Goal: Task Accomplishment & Management: Complete application form

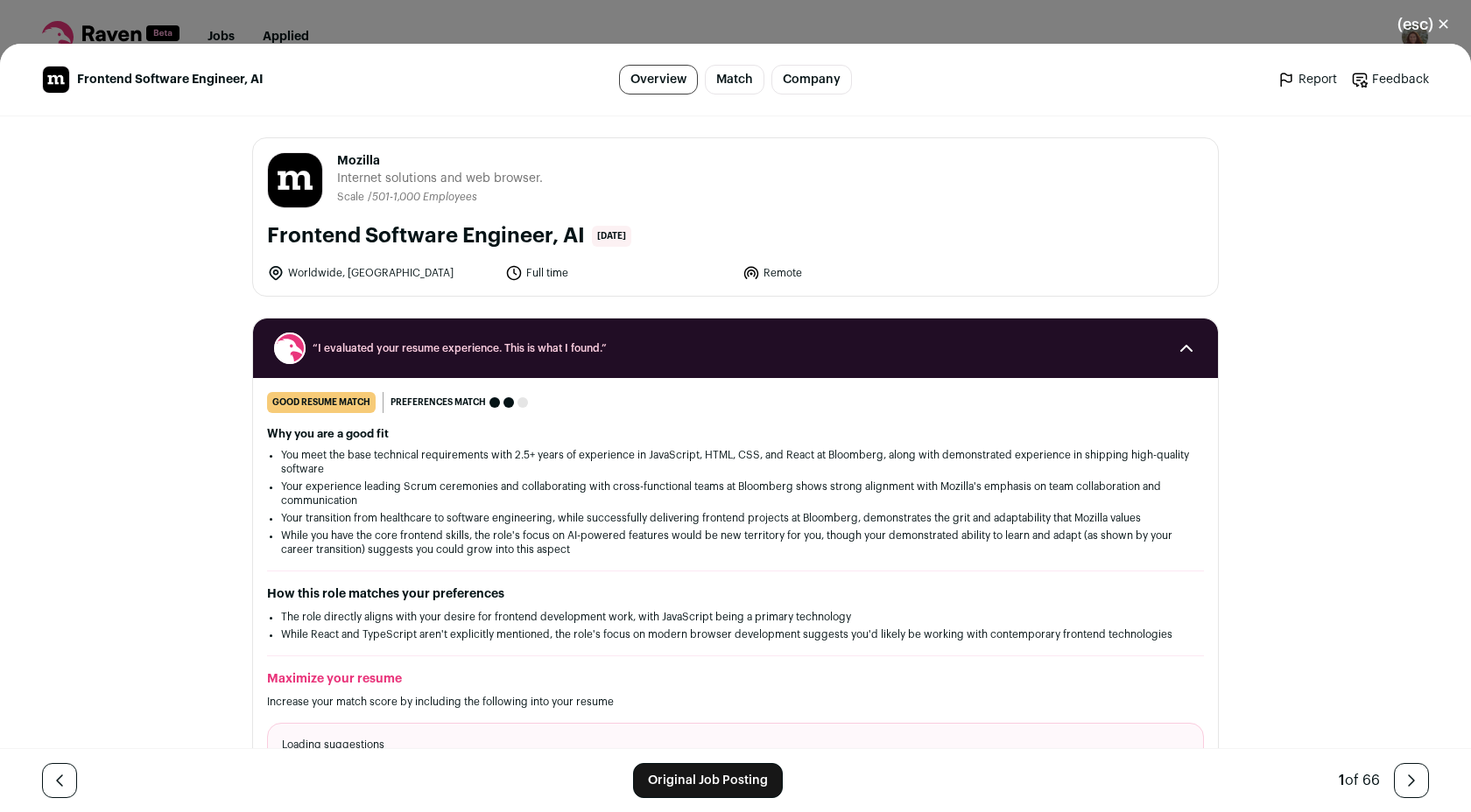
click at [680, 785] on link "Original Job Posting" at bounding box center [708, 780] width 150 height 35
click at [1418, 26] on button "(esc) ✕" at bounding box center [1424, 24] width 95 height 39
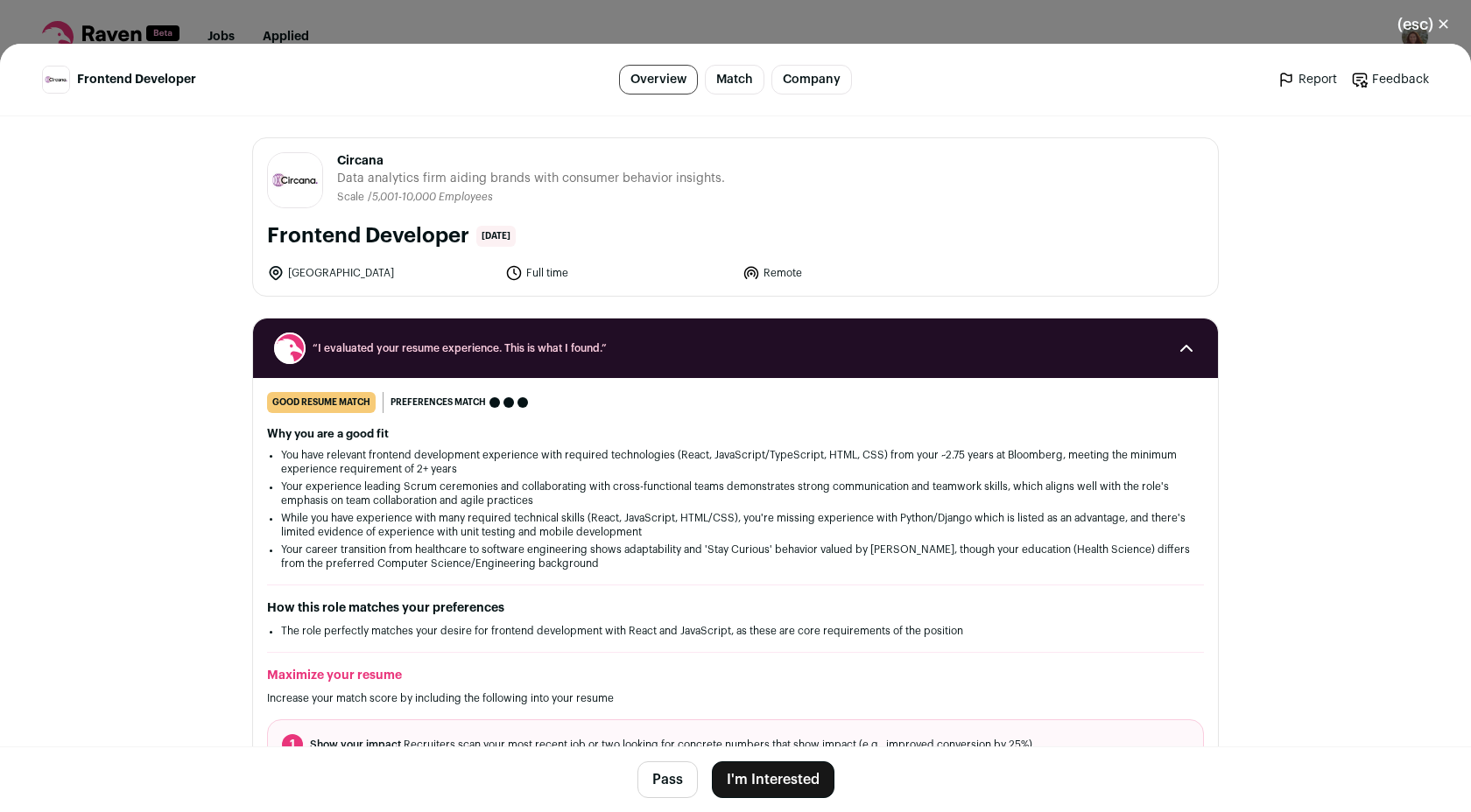
click at [767, 779] on button "I'm Interested" at bounding box center [773, 780] width 123 height 37
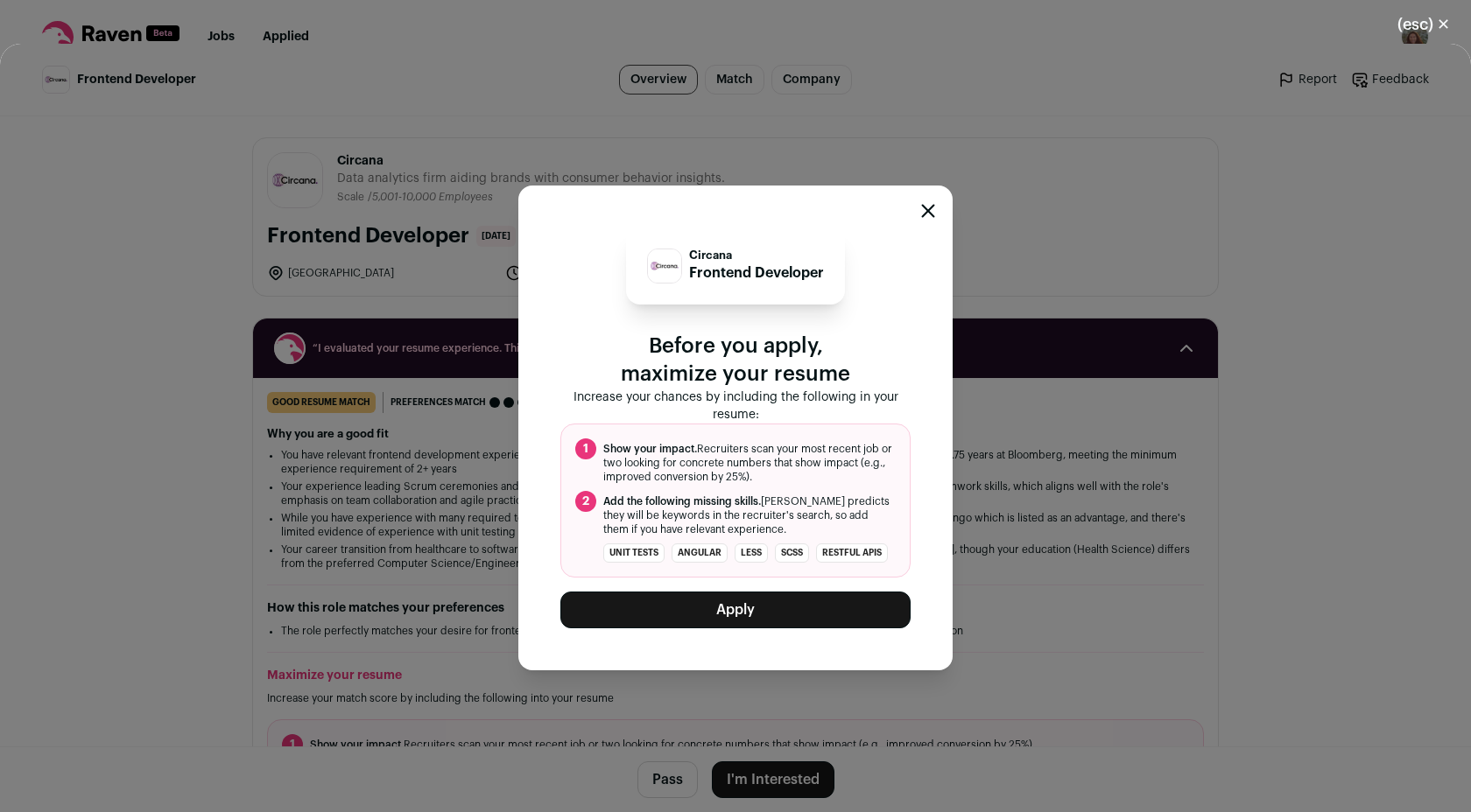
click at [684, 608] on button "Apply" at bounding box center [736, 610] width 351 height 37
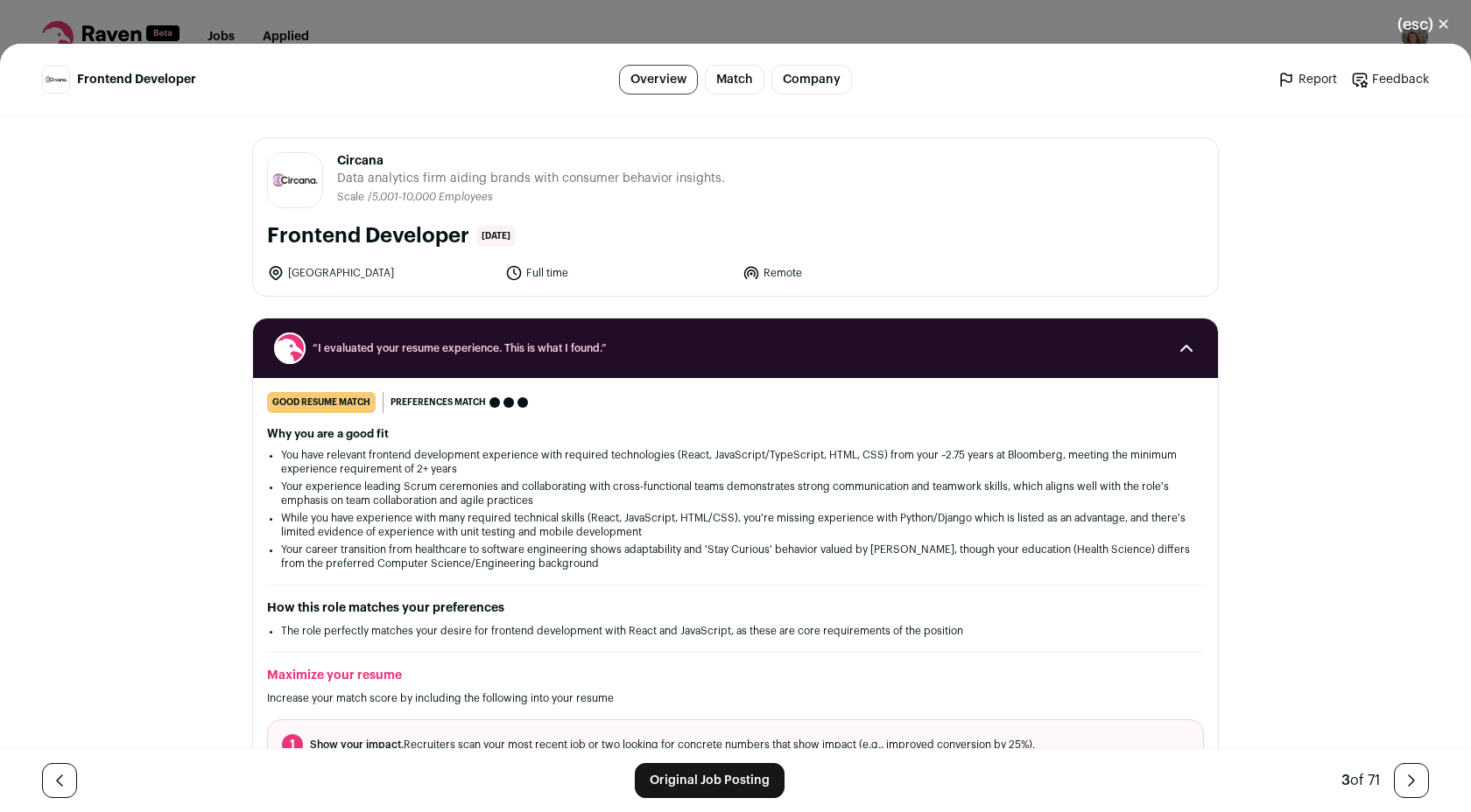
click at [1376, 78] on link "Feedback" at bounding box center [1390, 79] width 77 height 17
click at [1422, 29] on button "(esc) ✕" at bounding box center [1424, 24] width 95 height 39
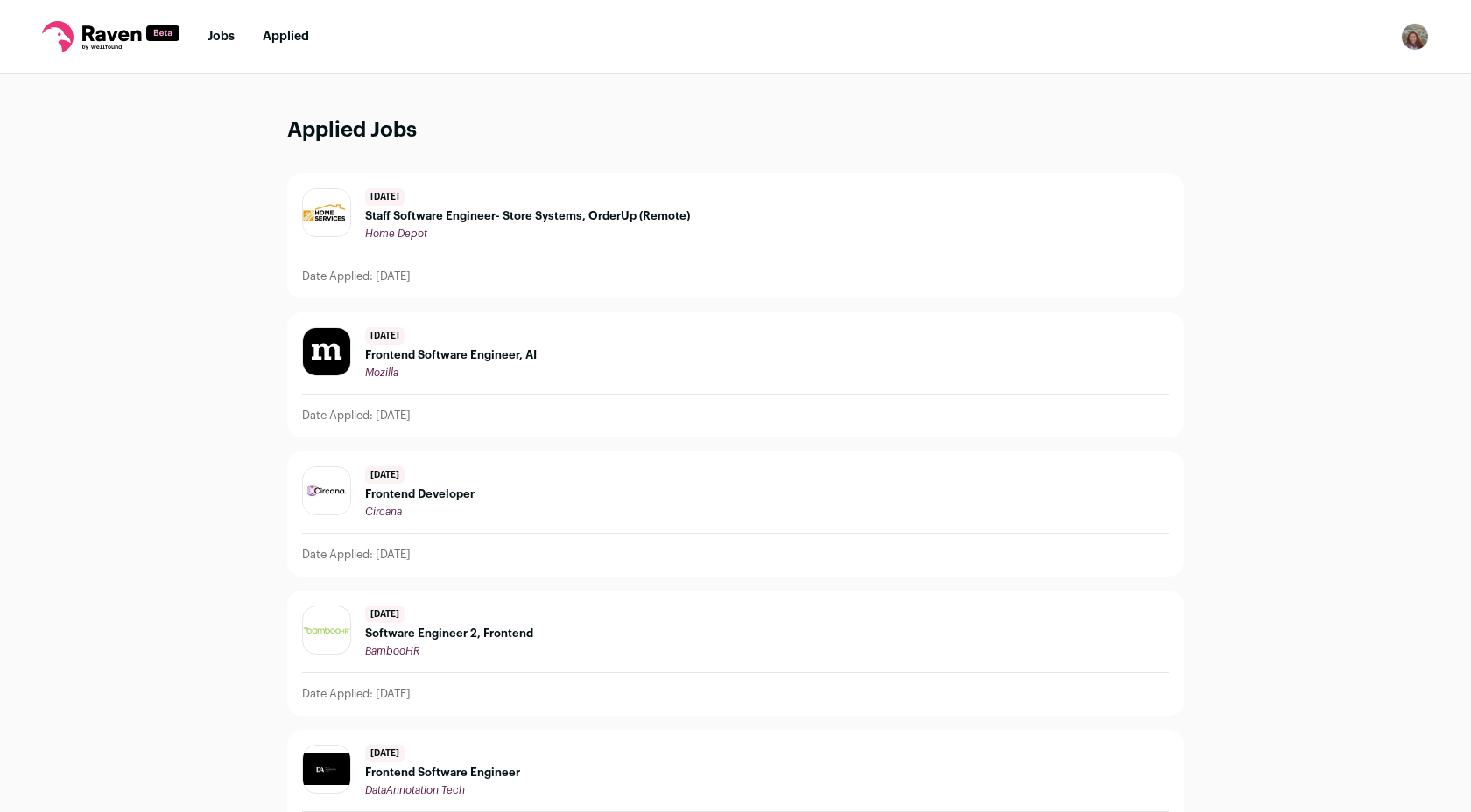
click at [227, 32] on link "Jobs" at bounding box center [221, 37] width 27 height 13
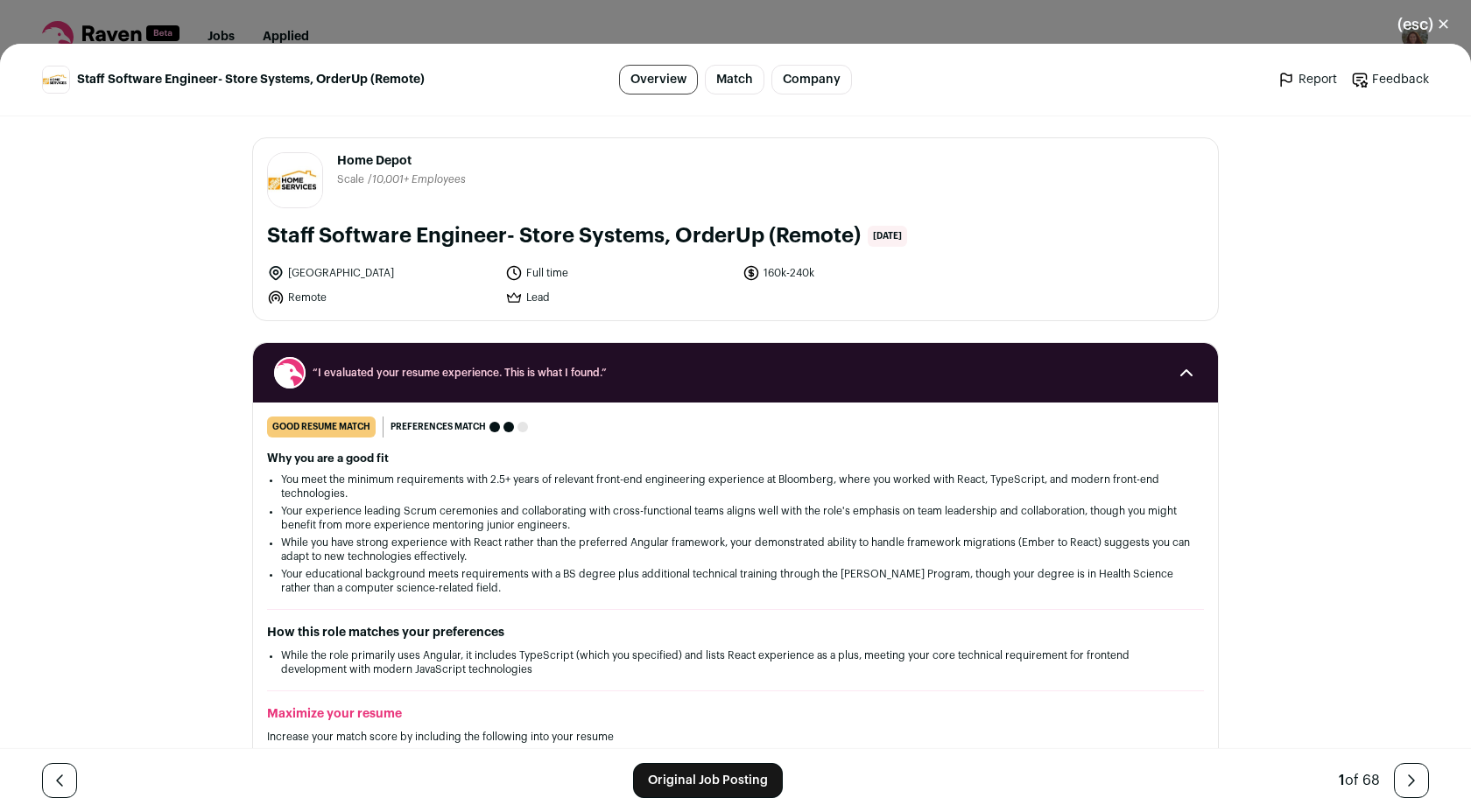
click at [678, 774] on link "Original Job Posting" at bounding box center [708, 780] width 150 height 35
